Goal: Information Seeking & Learning: Learn about a topic

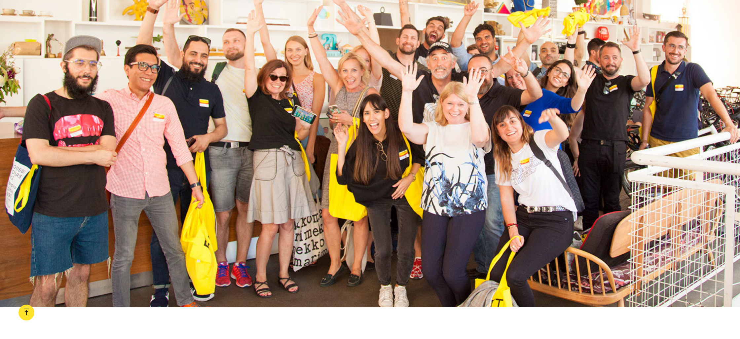
scroll to position [1062, 0]
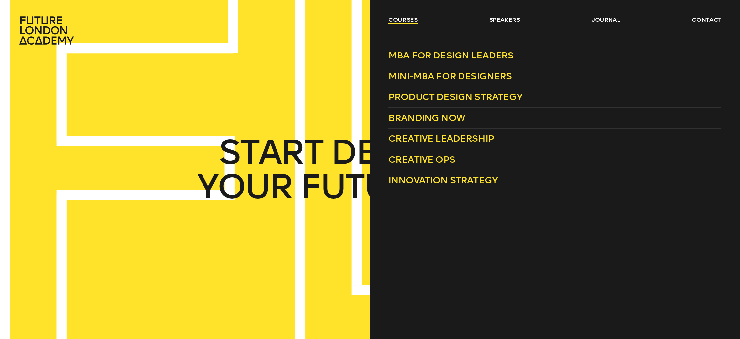
click at [399, 19] on link "courses" at bounding box center [403, 20] width 29 height 8
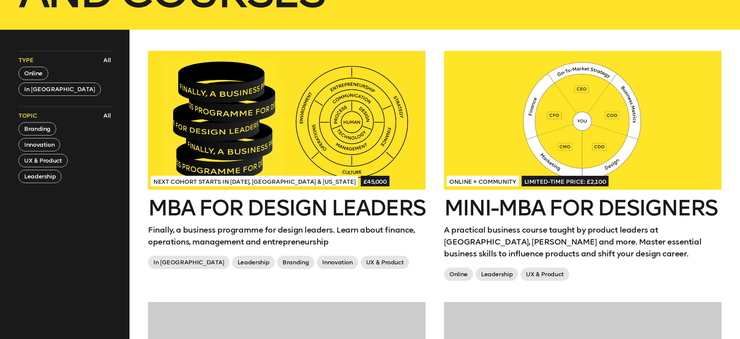
scroll to position [280, 0]
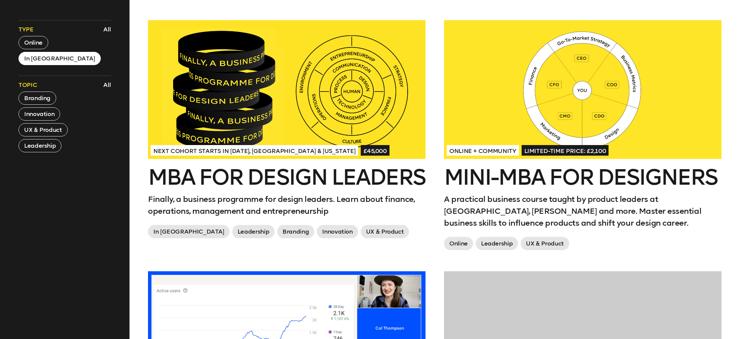
click at [43, 63] on button "In [GEOGRAPHIC_DATA]" at bounding box center [60, 58] width 82 height 13
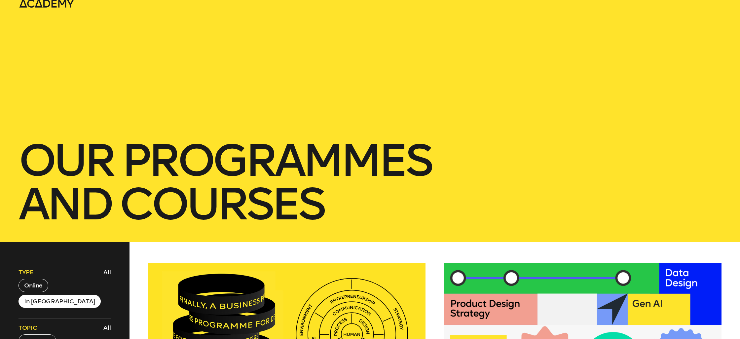
scroll to position [95, 0]
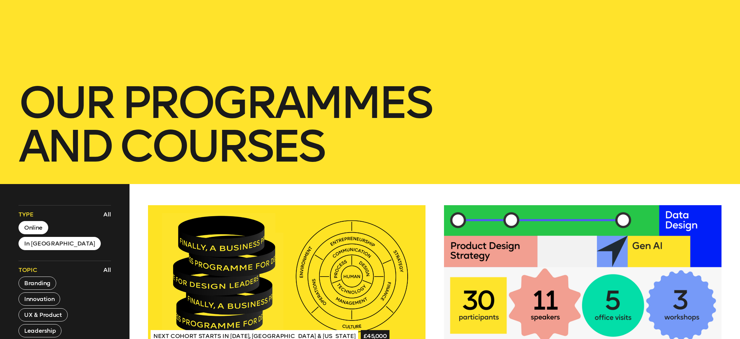
click at [28, 223] on button "Online" at bounding box center [34, 227] width 30 height 13
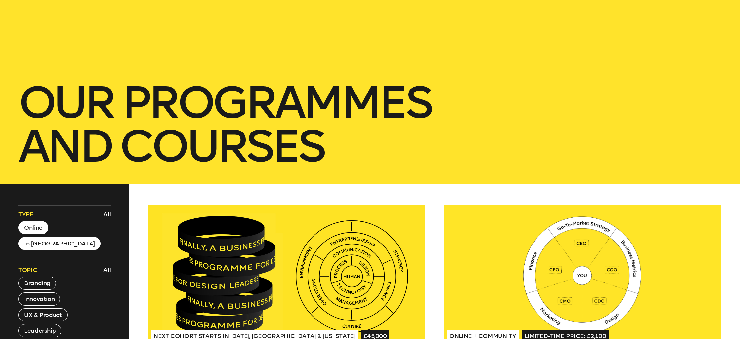
click at [30, 230] on button "Online" at bounding box center [34, 227] width 30 height 13
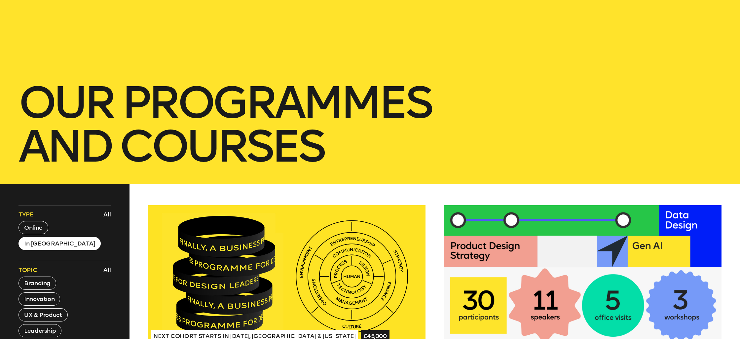
click at [44, 242] on button "In [GEOGRAPHIC_DATA]" at bounding box center [60, 243] width 82 height 13
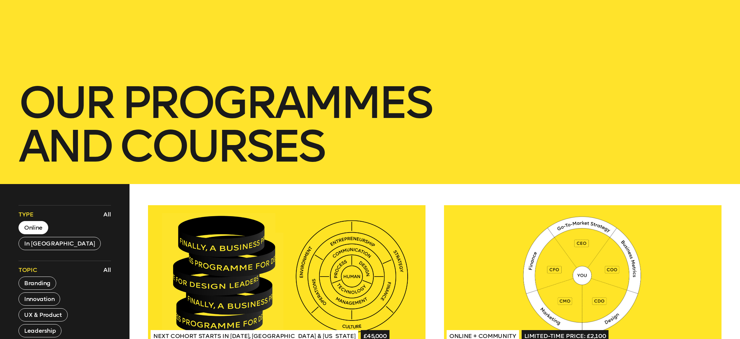
click at [36, 225] on button "Online" at bounding box center [34, 227] width 30 height 13
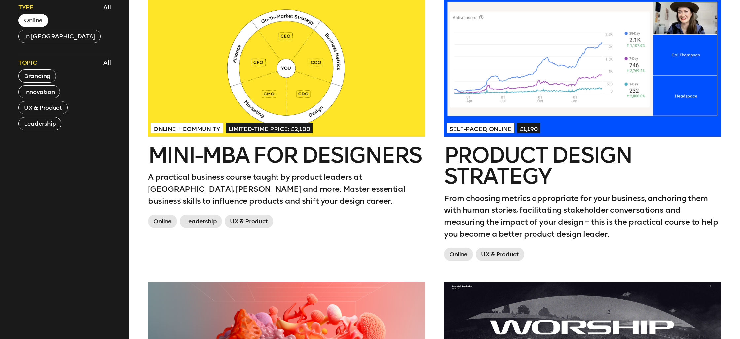
scroll to position [290, 0]
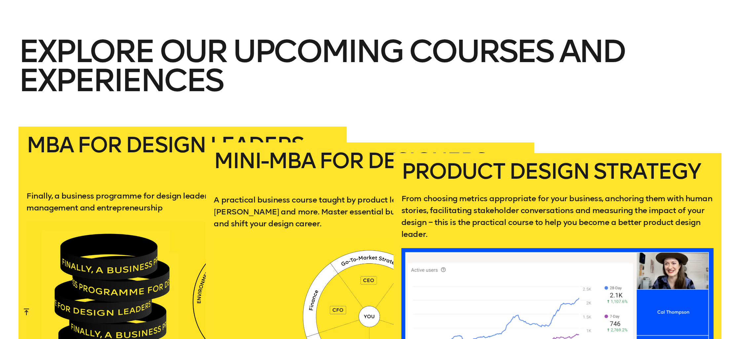
scroll to position [1269, 0]
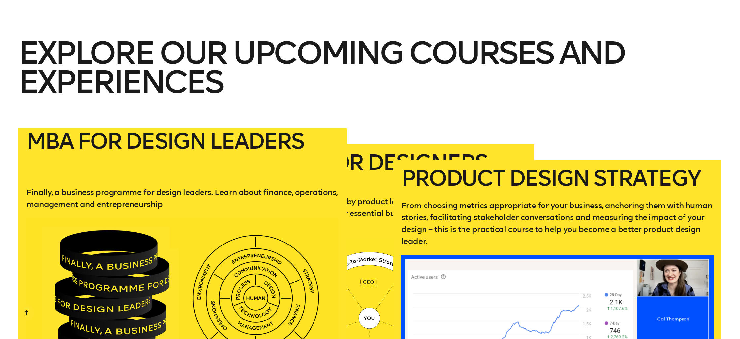
click at [146, 148] on h2 "MBA for Design Leaders" at bounding box center [182, 153] width 312 height 45
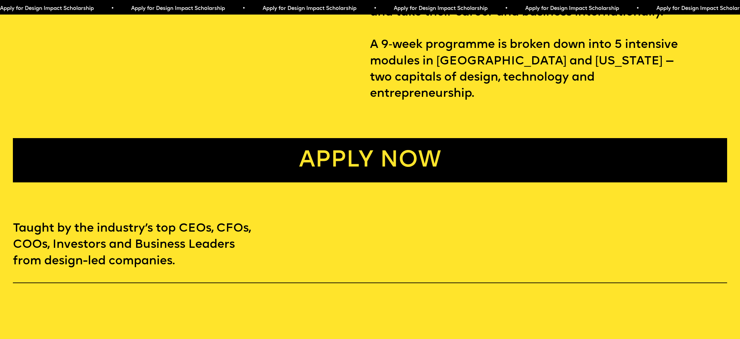
scroll to position [538, 0]
